Goal: Task Accomplishment & Management: Manage account settings

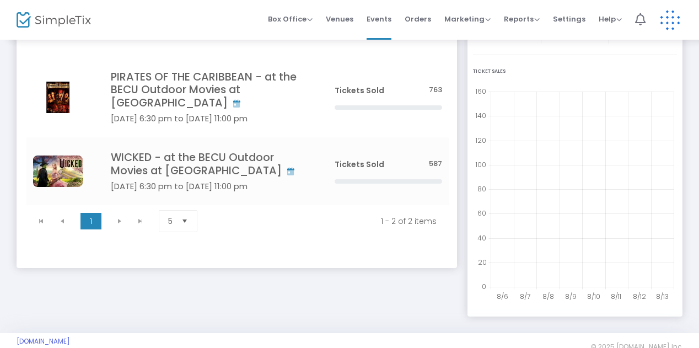
scroll to position [103, 0]
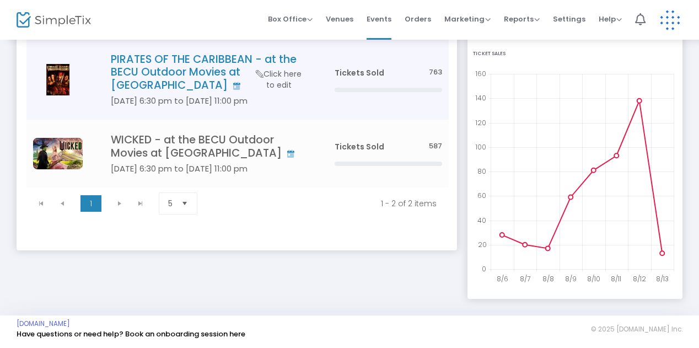
scroll to position [34, 0]
